Goal: Download file/media

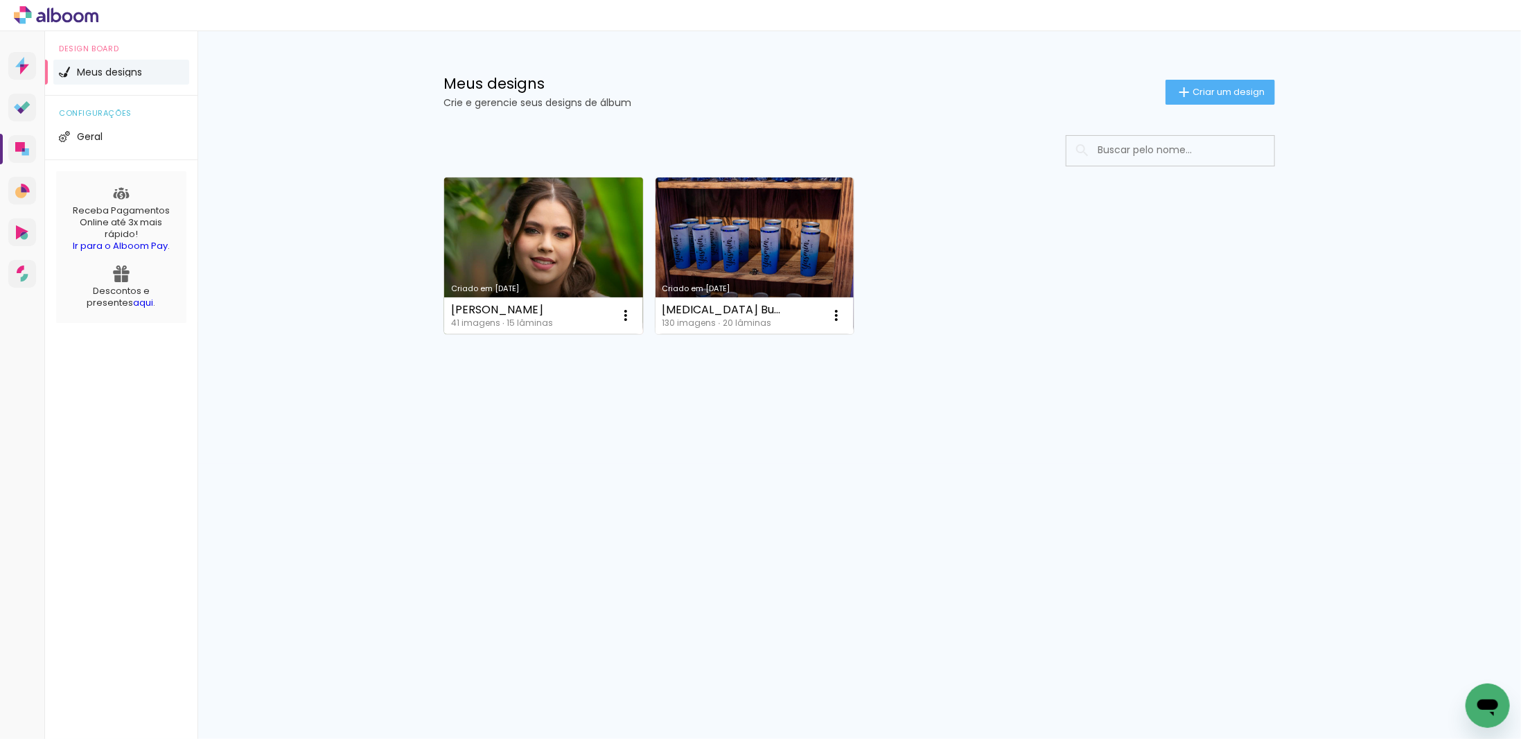
click at [619, 263] on link "Criado em [DATE]" at bounding box center [543, 255] width 199 height 157
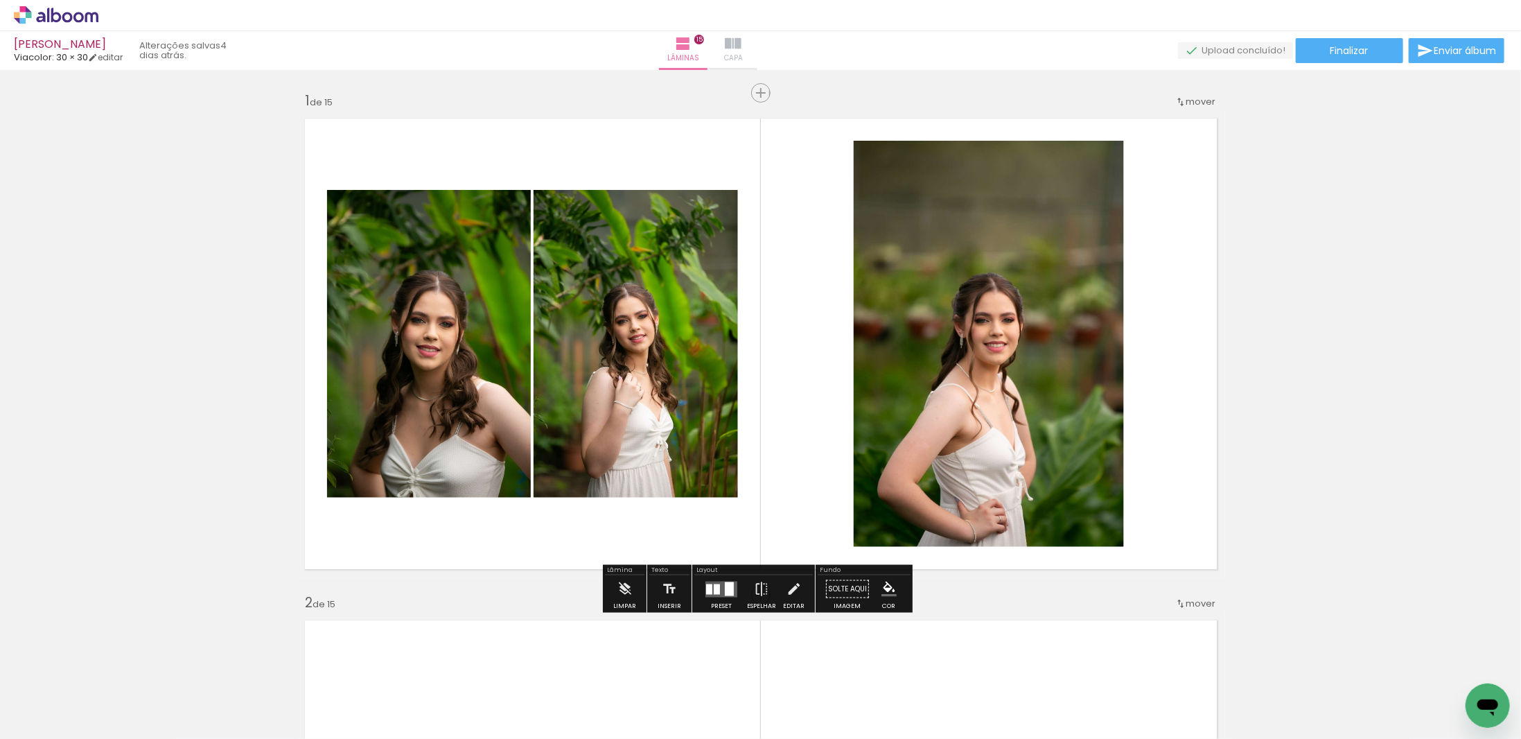
click at [742, 45] on iron-icon at bounding box center [733, 43] width 17 height 17
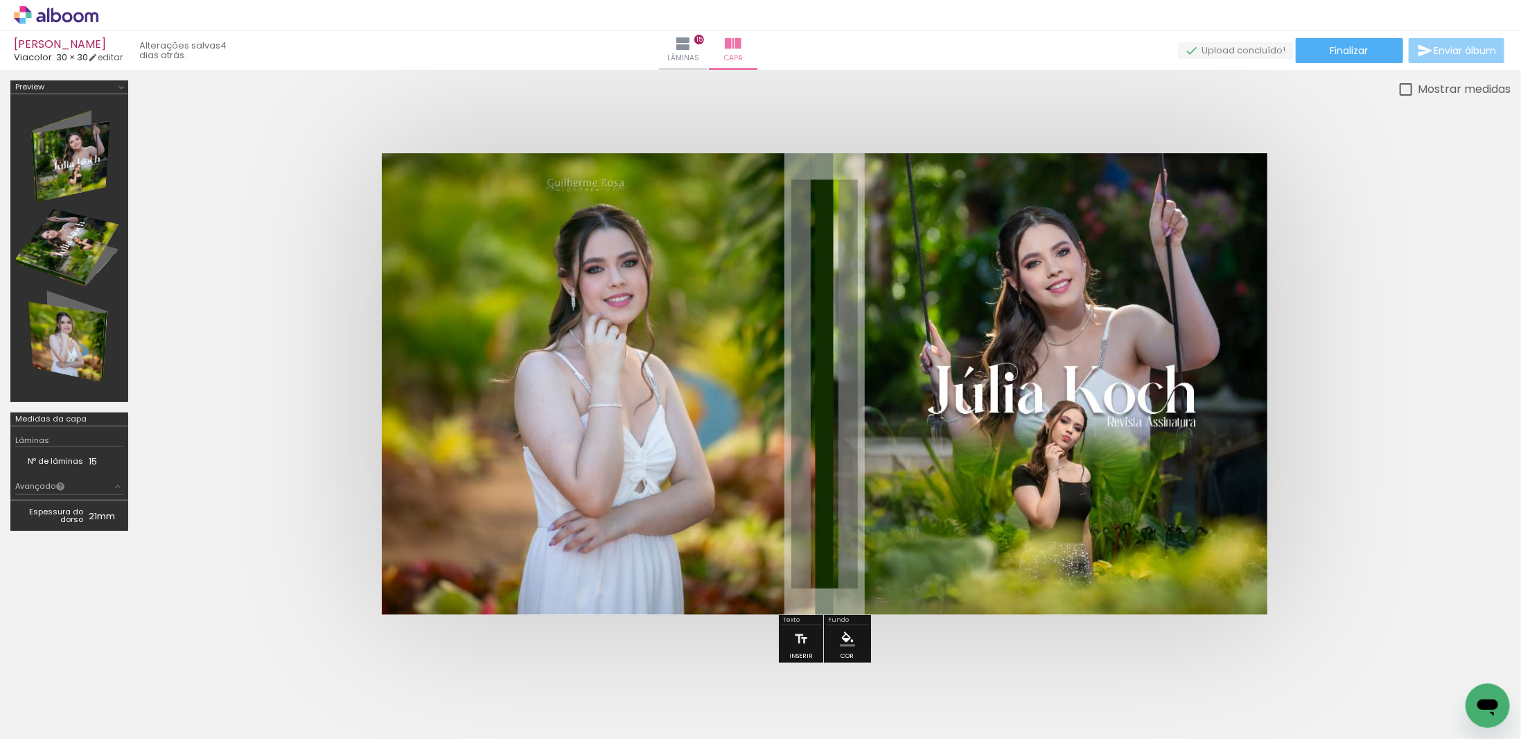
click at [1440, 55] on span "Enviar álbum" at bounding box center [1465, 51] width 62 height 10
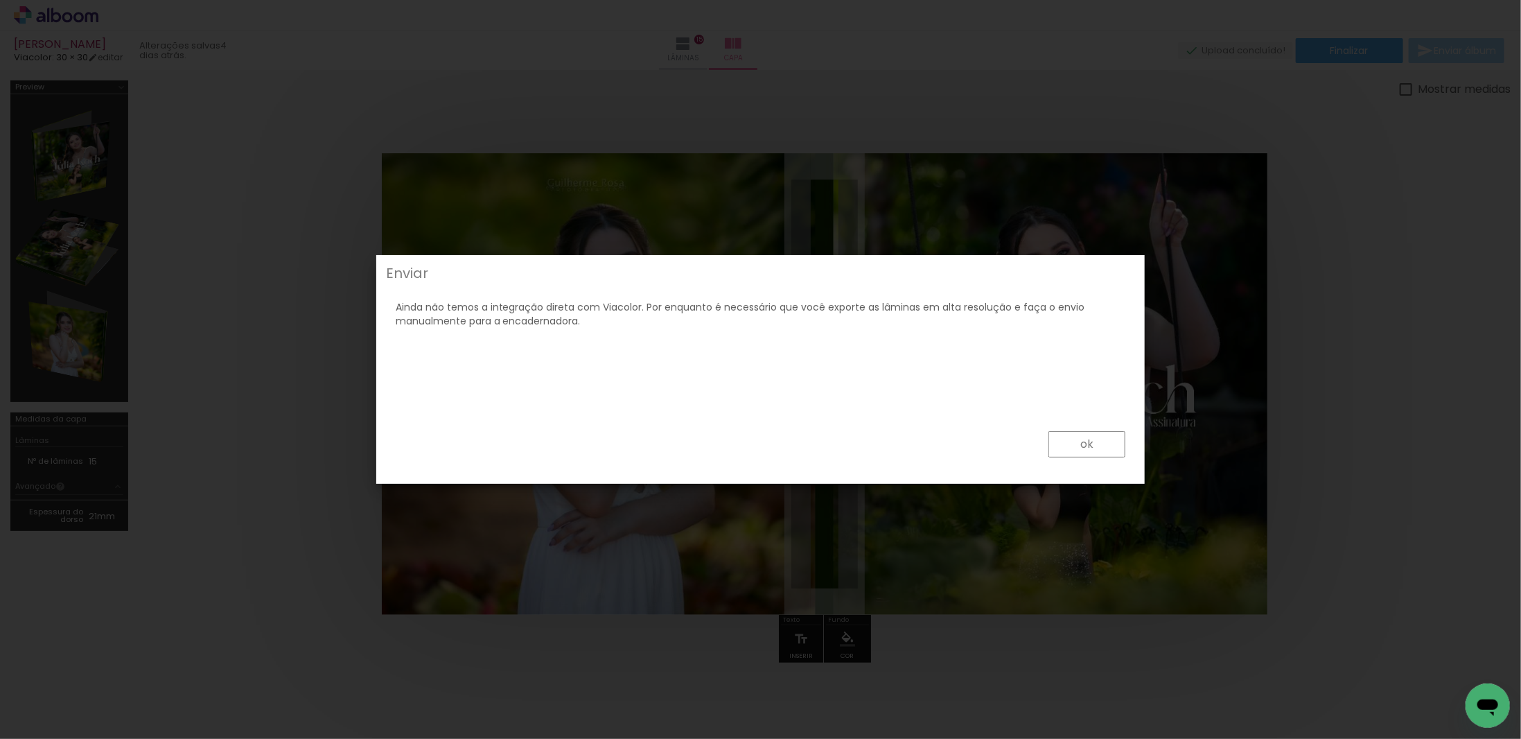
drag, startPoint x: 1063, startPoint y: 449, endPoint x: 1068, endPoint y: 474, distance: 25.4
click at [1063, 449] on paper-button "ok" at bounding box center [1087, 444] width 77 height 26
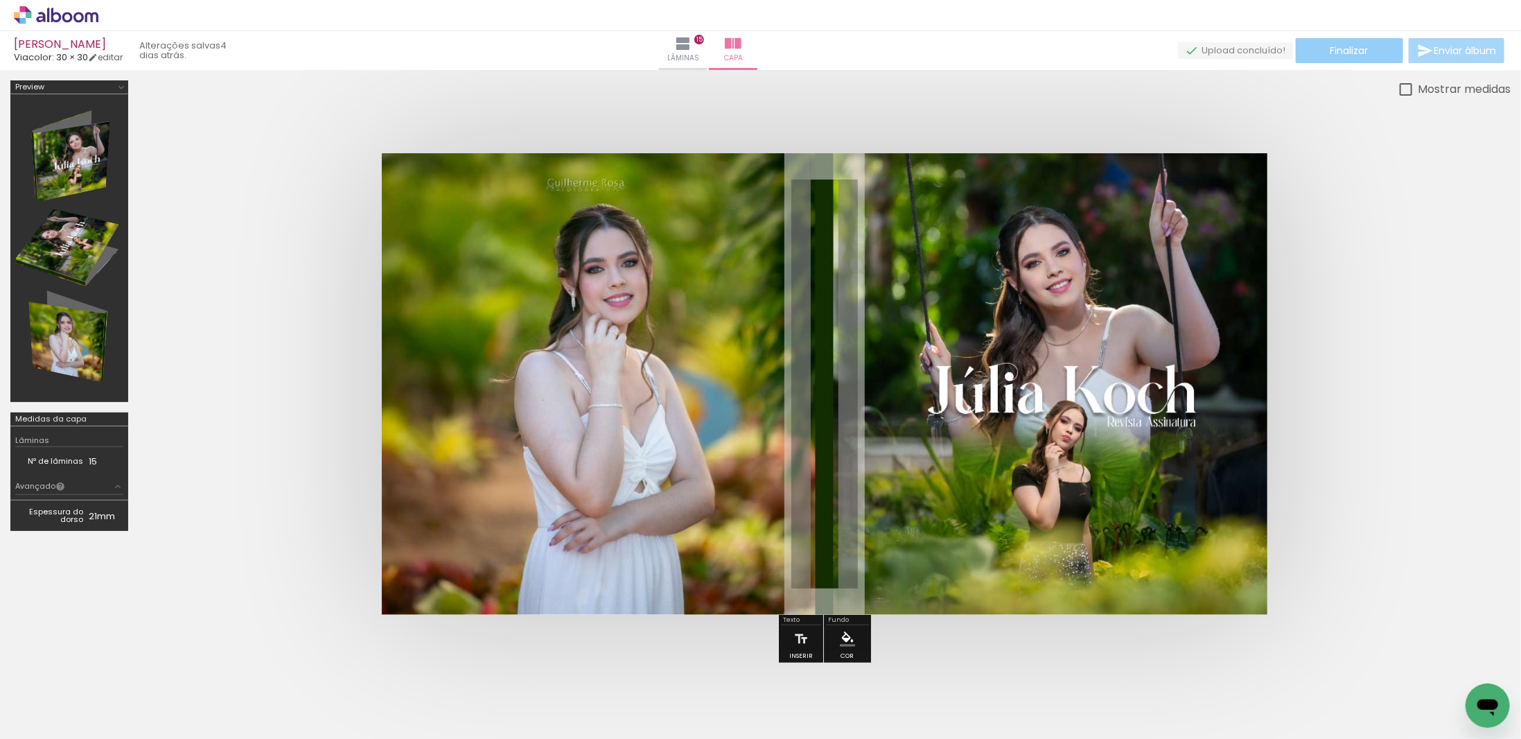
click at [1337, 55] on span "Finalizar" at bounding box center [1350, 51] width 38 height 10
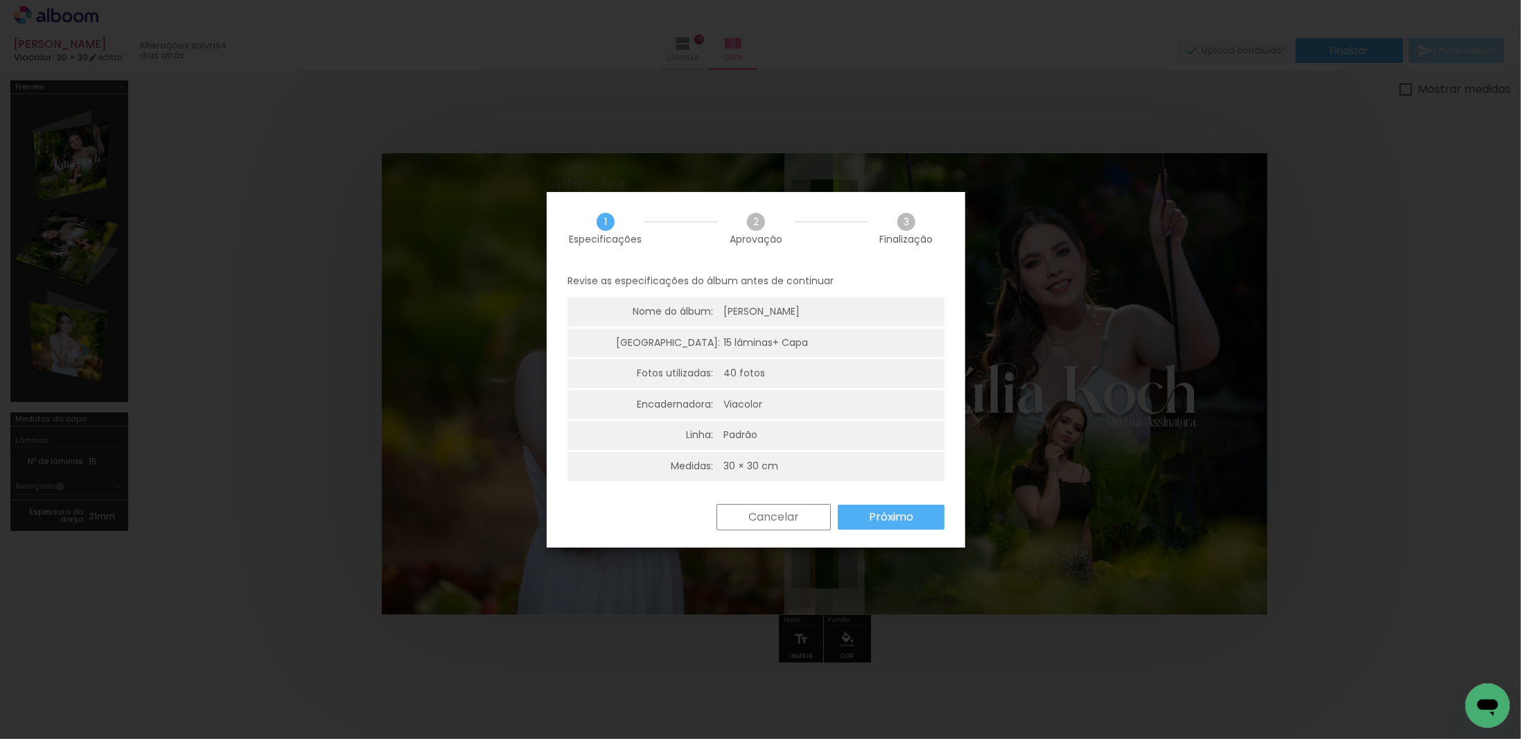
click at [0, 0] on slot "Próximo" at bounding box center [0, 0] width 0 height 0
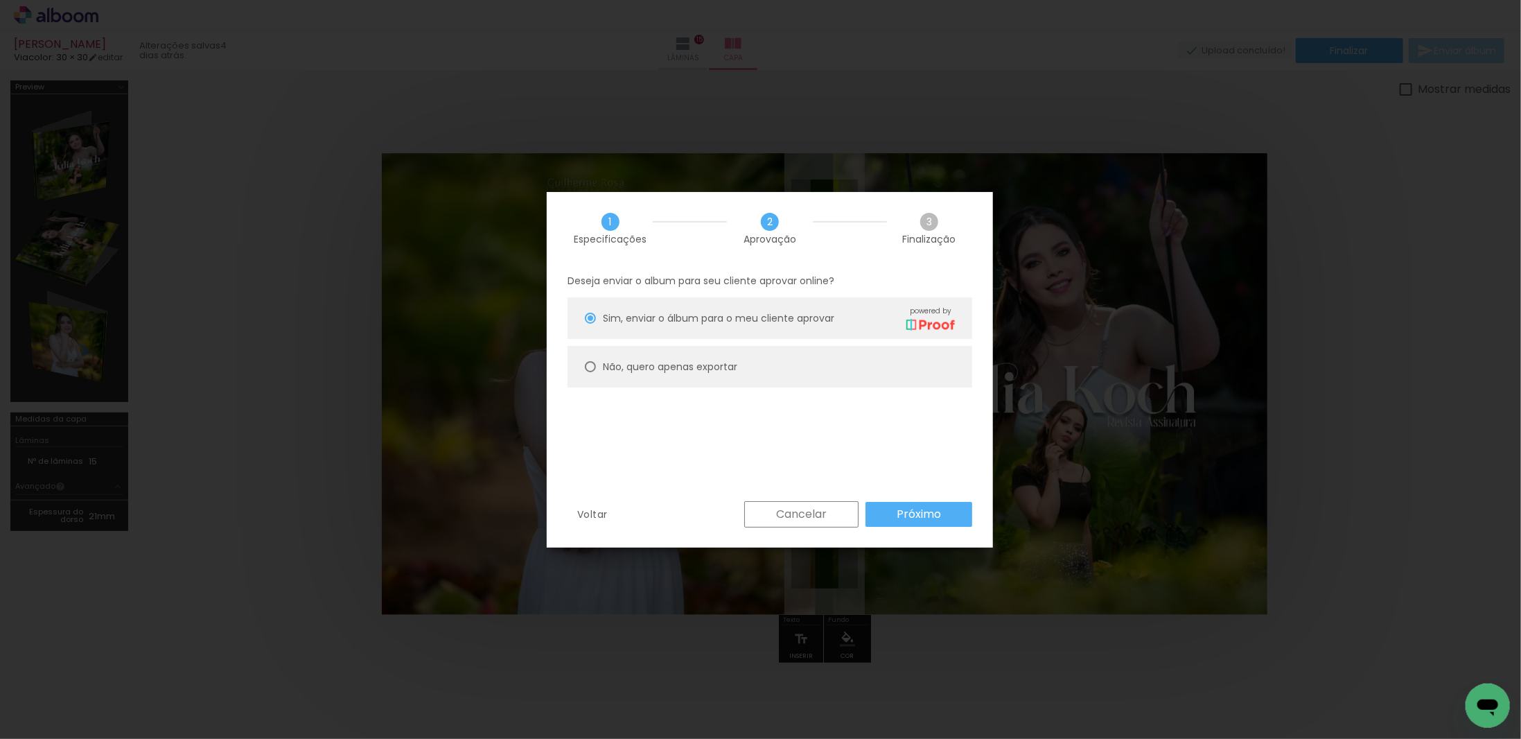
click at [0, 0] on slot "Não, quero apenas exportar" at bounding box center [0, 0] width 0 height 0
type paper-radio-button "on"
click at [0, 0] on slot "Próximo" at bounding box center [0, 0] width 0 height 0
type input "Alta, 300 DPI"
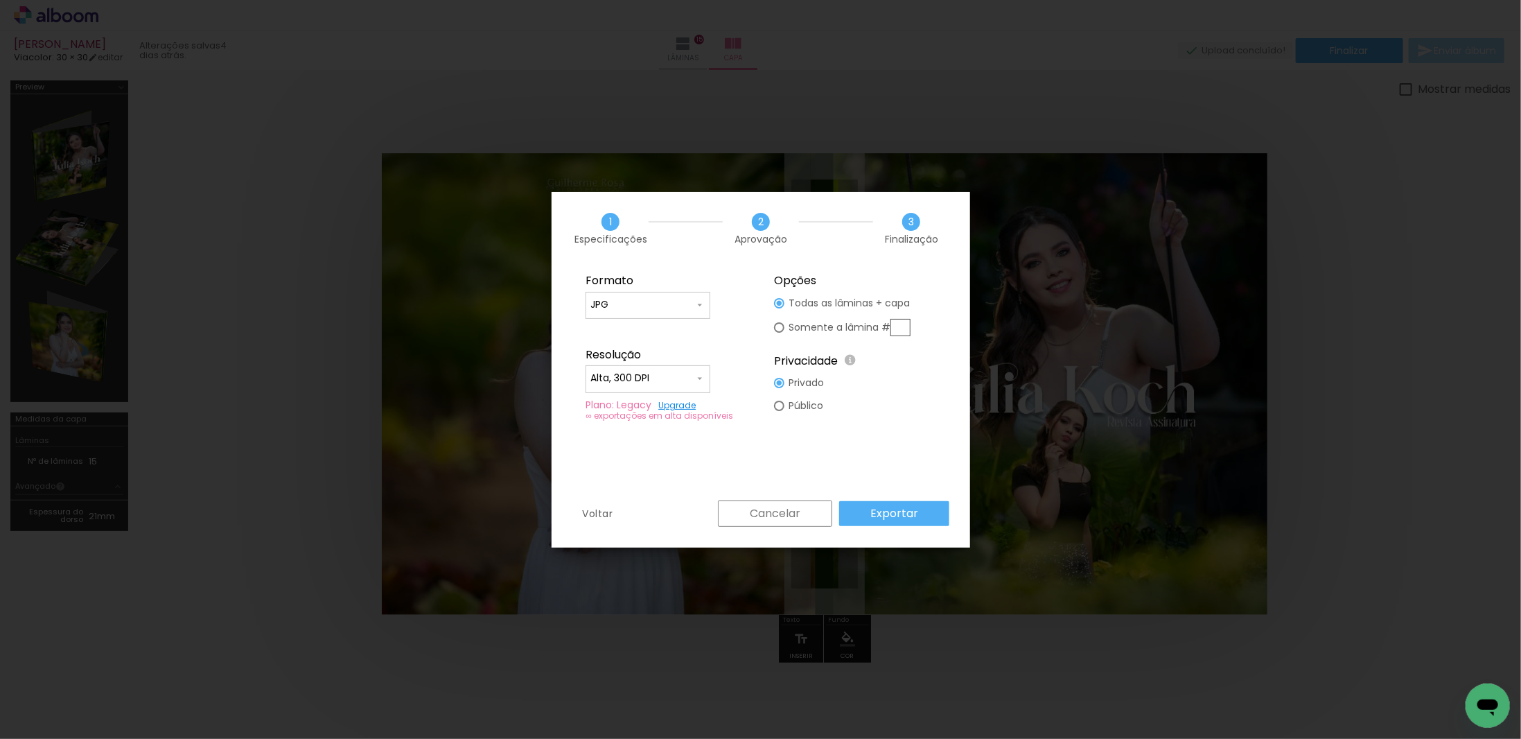
click at [0, 0] on slot "Exportar" at bounding box center [0, 0] width 0 height 0
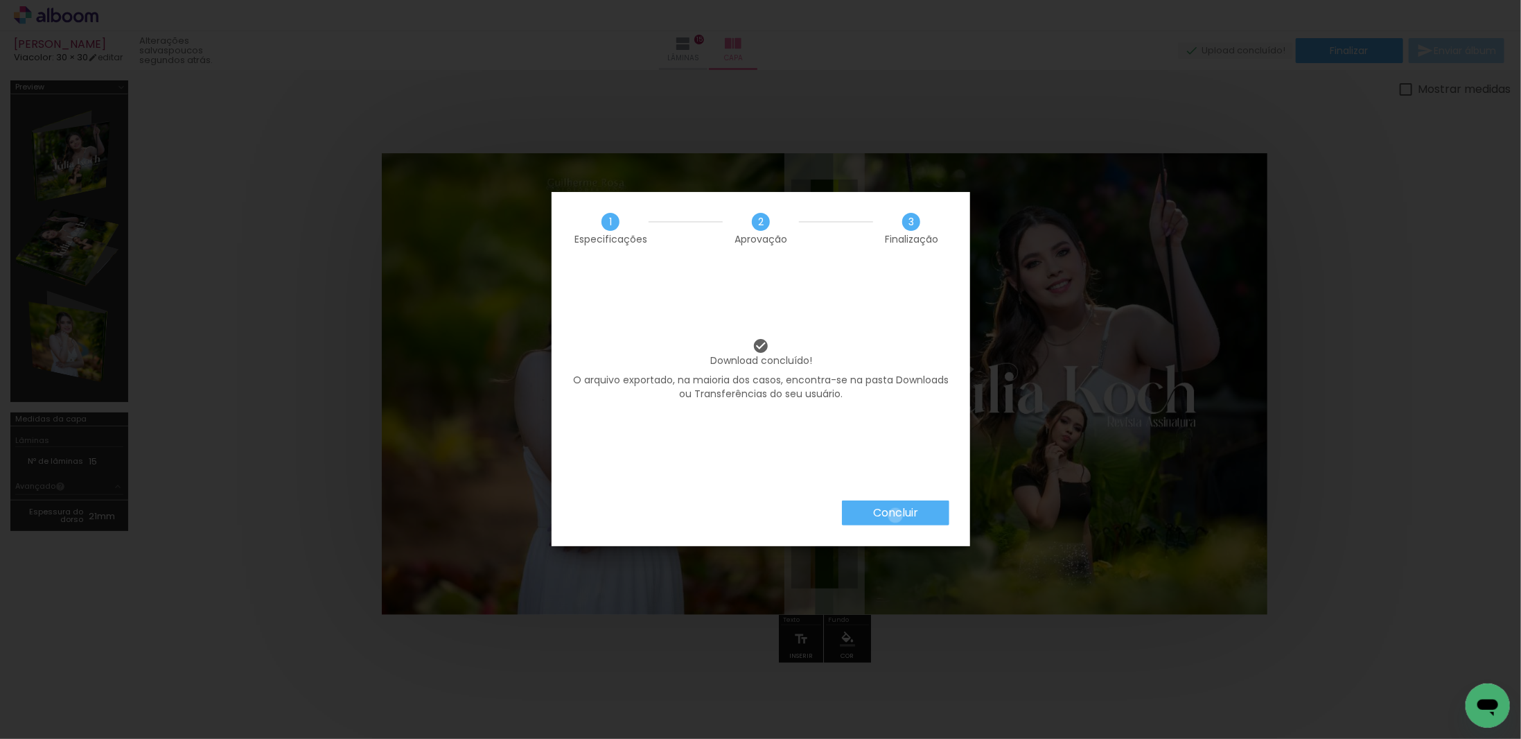
click at [0, 0] on slot "Concluir" at bounding box center [0, 0] width 0 height 0
